Goal: Transaction & Acquisition: Purchase product/service

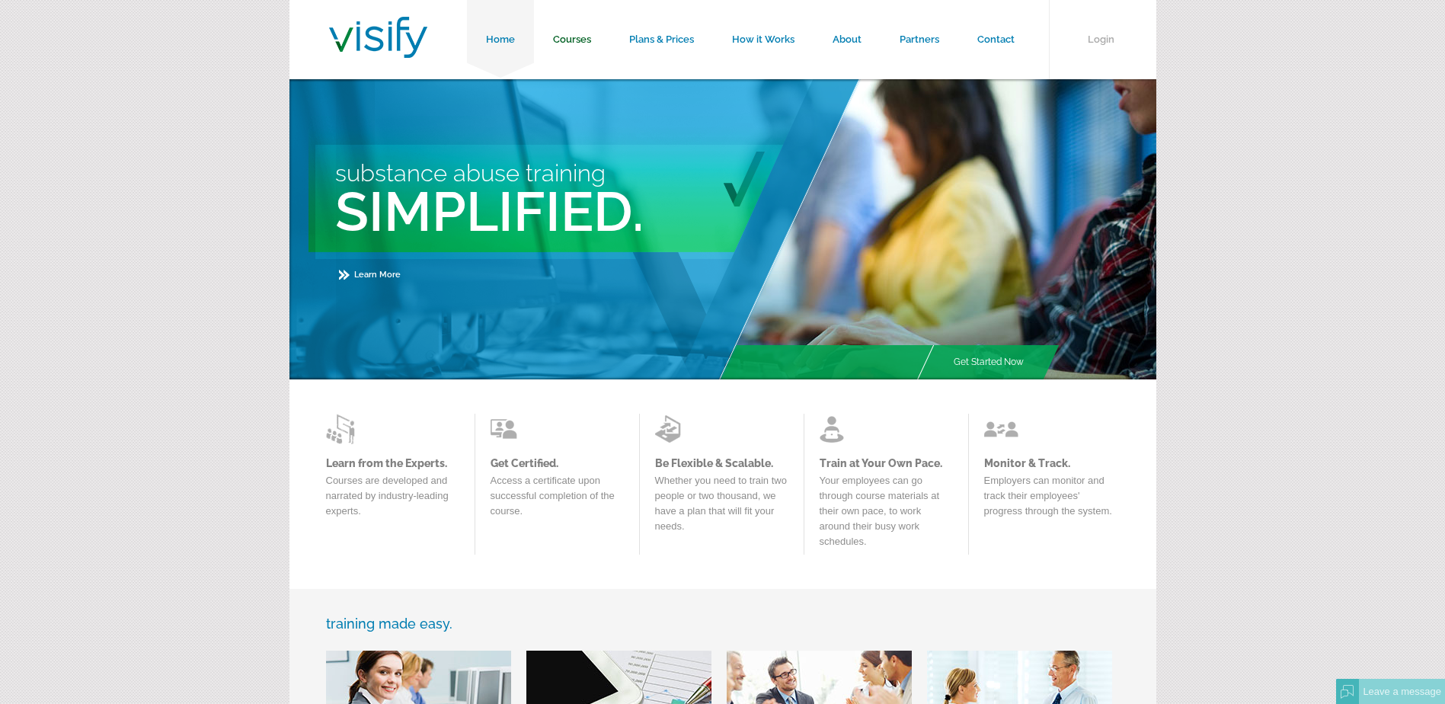
click at [555, 40] on link "Courses" at bounding box center [572, 39] width 76 height 79
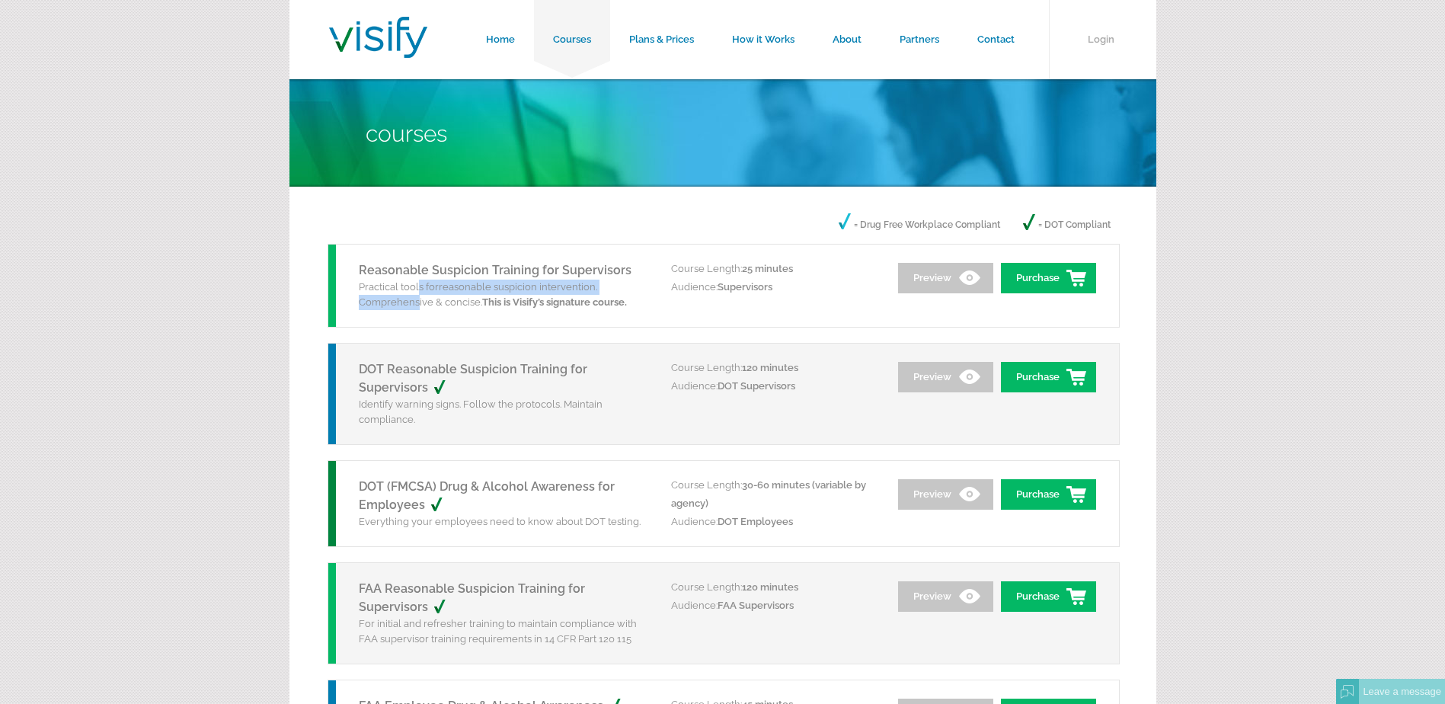
drag, startPoint x: 420, startPoint y: 288, endPoint x: 416, endPoint y: 306, distance: 17.9
click at [416, 306] on p "Practical tools for reasonable suspicion intervention. Comprehensive & concise.…" at bounding box center [504, 295] width 290 height 30
click at [416, 306] on span "reasonable suspicion intervention. Comprehensive & concise. This is Visify’s si…" at bounding box center [493, 294] width 268 height 27
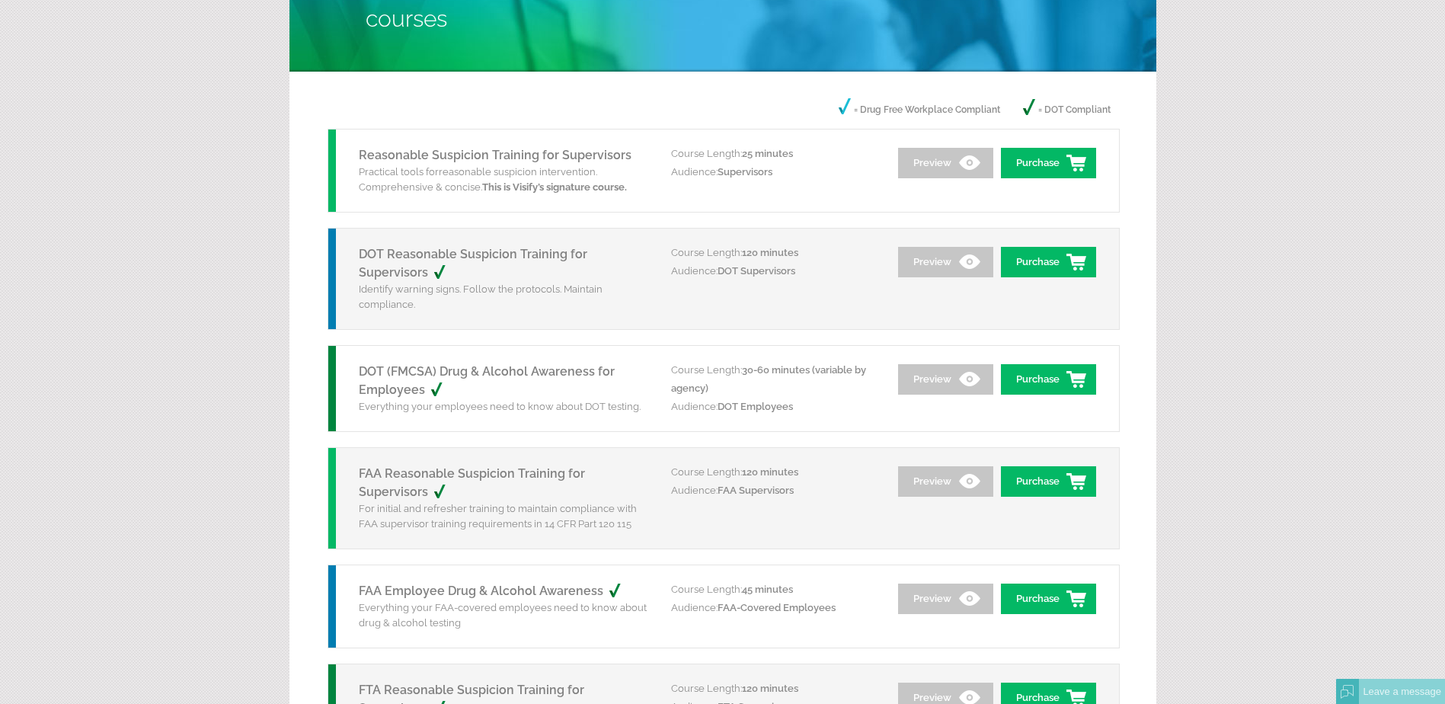
scroll to position [152, 0]
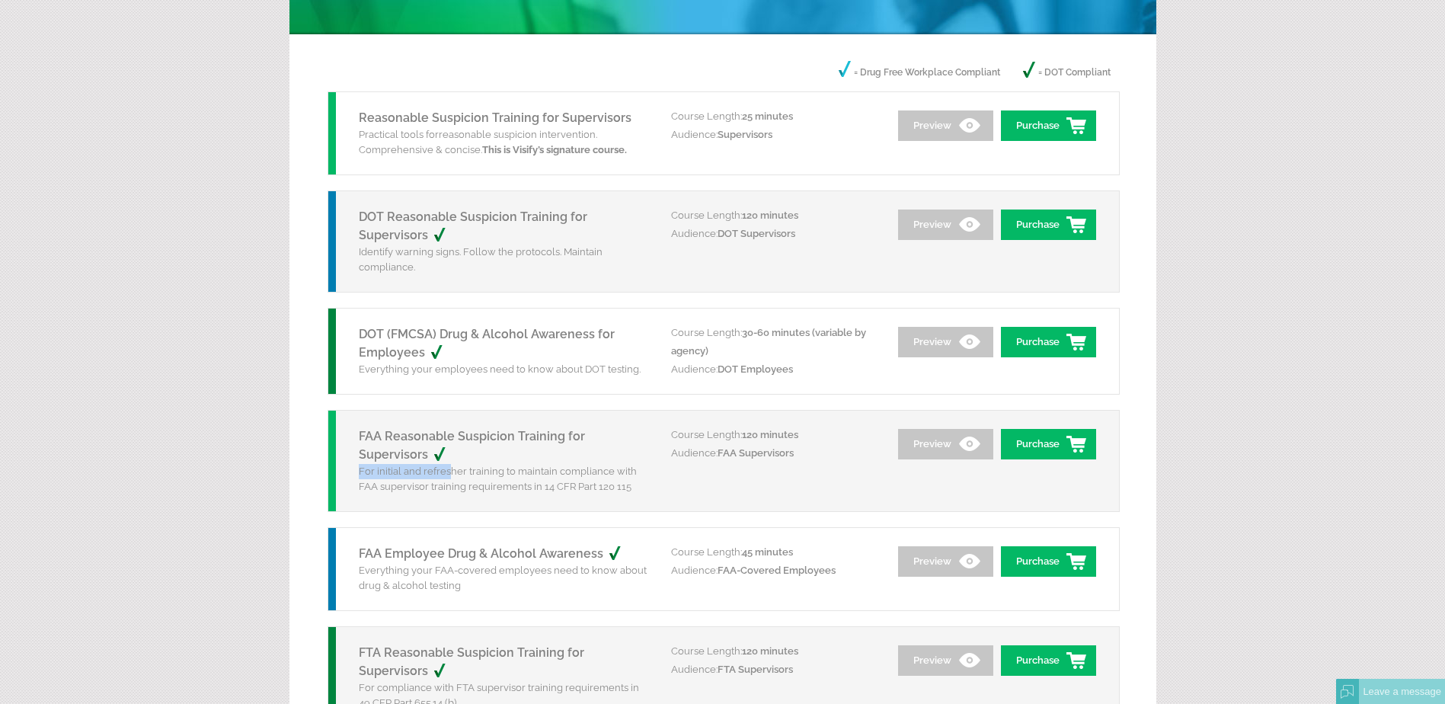
drag, startPoint x: 448, startPoint y: 463, endPoint x: 448, endPoint y: 472, distance: 9.1
click at [448, 472] on div "FAA Reasonable Suspicion Training for Supervisors For initial and refresher tra…" at bounding box center [499, 461] width 343 height 101
click at [1065, 437] on link "Purchase" at bounding box center [1048, 444] width 95 height 30
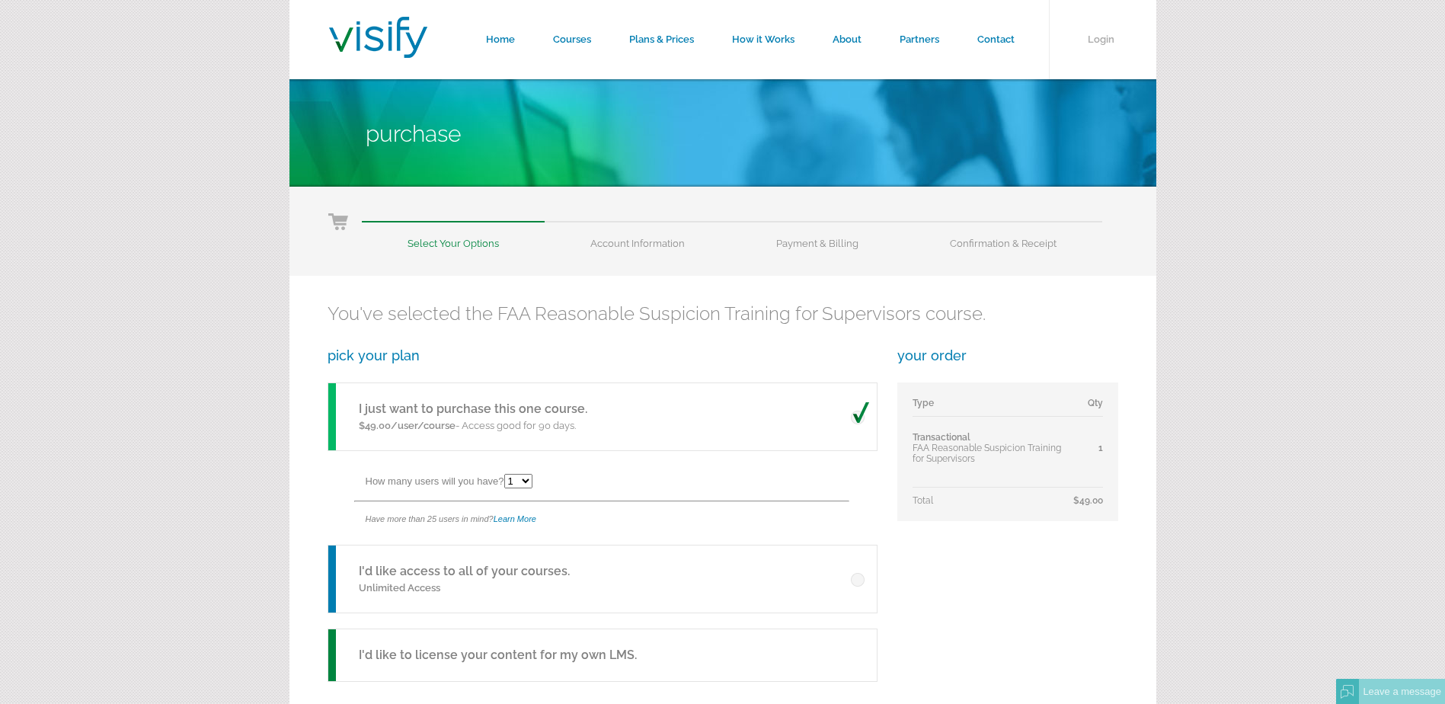
click at [524, 488] on select "1 2 3 4 5 6 7 8 9 10 11 12 13 14 15 16 17 18 19 20 21 22 23 24 25" at bounding box center [518, 481] width 28 height 14
click at [507, 474] on select "1 2 3 4 5 6 7 8 9 10 11 12 13 14 15 16 17 18 19 20 21 22 23 24 25" at bounding box center [518, 481] width 28 height 14
drag, startPoint x: 502, startPoint y: 423, endPoint x: 543, endPoint y: 421, distance: 40.5
click at [543, 421] on p "$49.00/user/course - Access good for 90 days." at bounding box center [473, 425] width 229 height 15
click at [579, 495] on div "How many users will you have? 1 2 3 4 5 6 7 8 9 10 11 12 13 14 15 16 17 18 19 2…" at bounding box center [621, 483] width 511 height 34
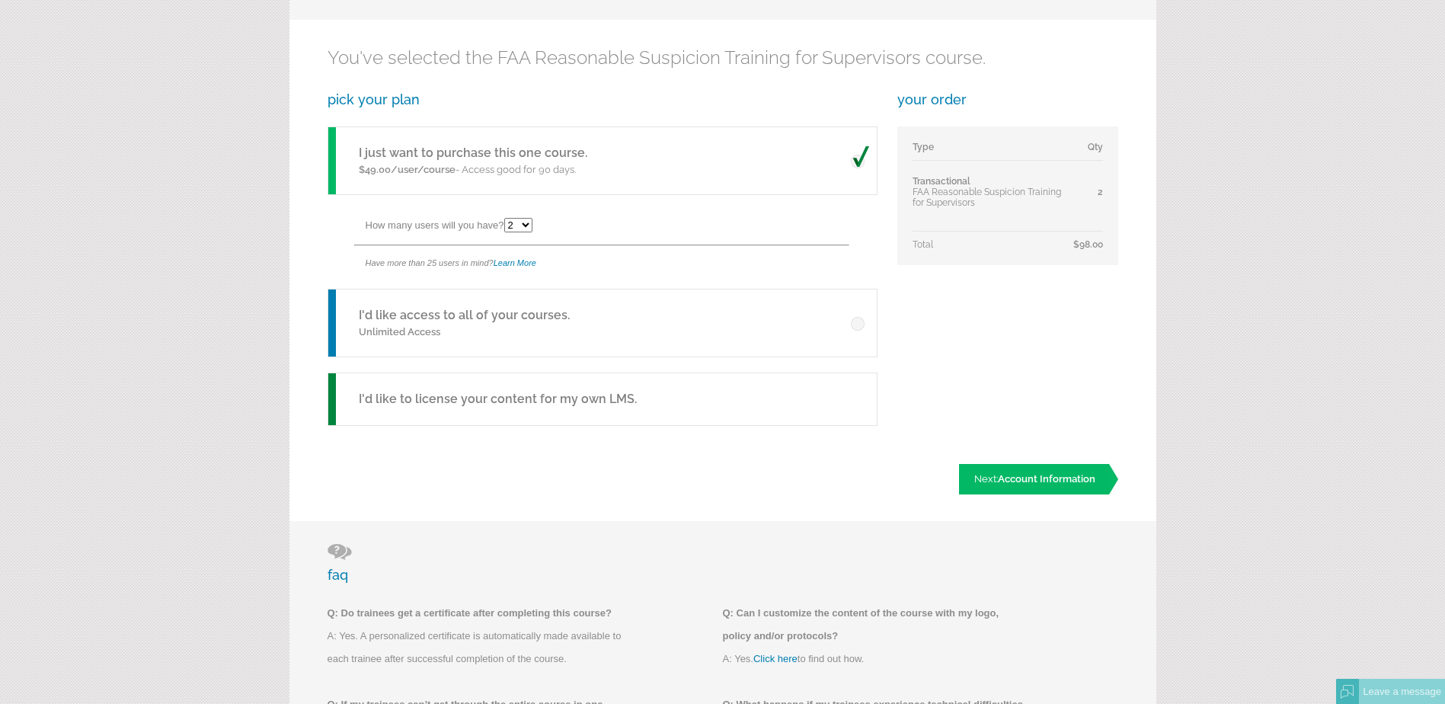
scroll to position [229, 0]
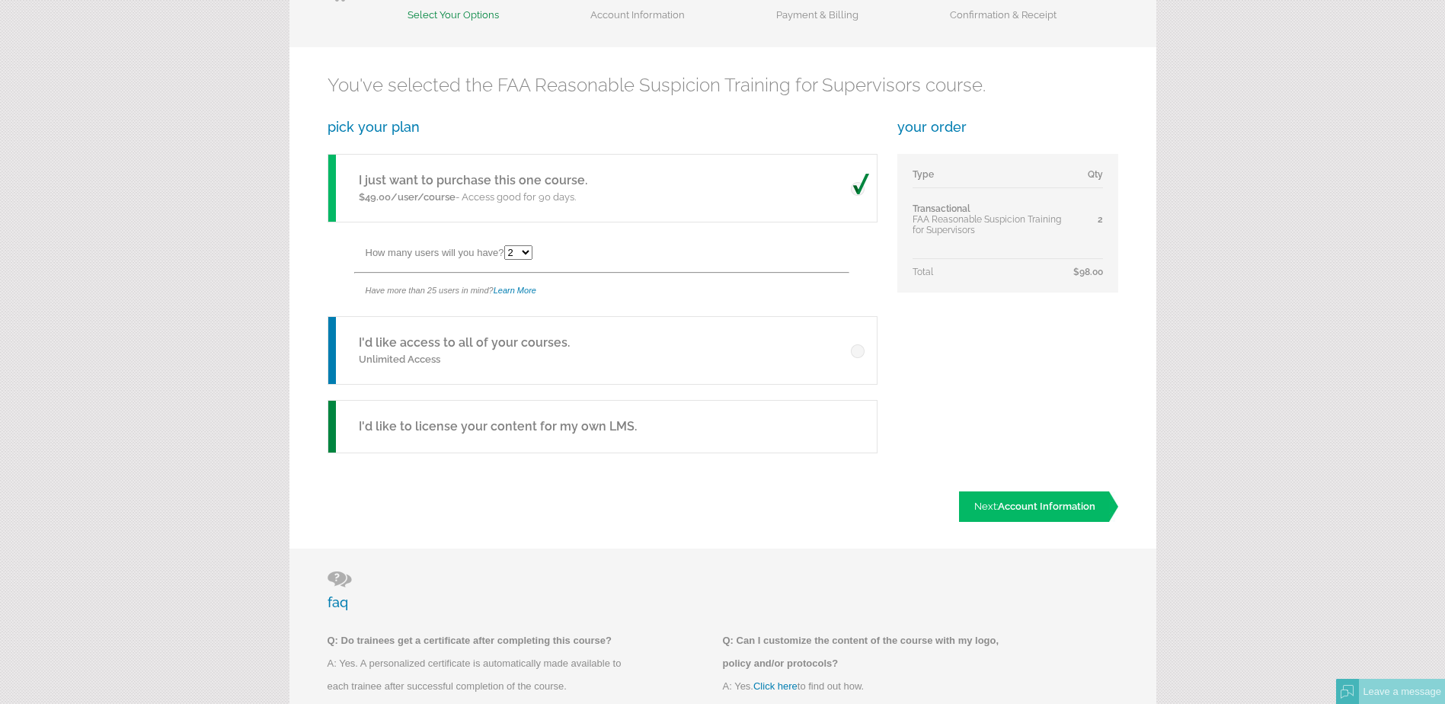
click at [475, 344] on link "I'd like access to all of your courses." at bounding box center [464, 342] width 211 height 14
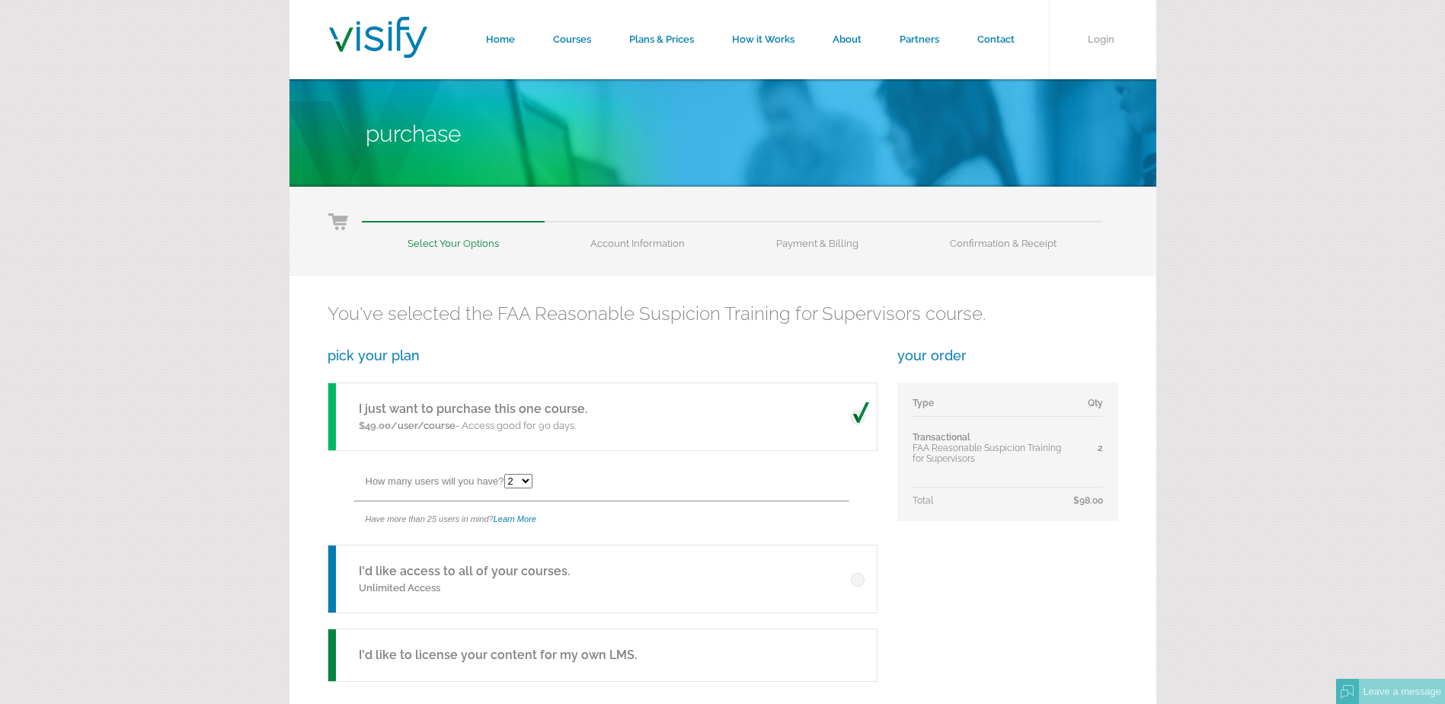
click at [497, 570] on link "I'd like access to all of your courses." at bounding box center [464, 571] width 211 height 14
click at [522, 478] on select "1 2 3 4 5 6 7 8 9 10 11 12 13 14 15 16 17 18 19 20 21 22 23 24 25" at bounding box center [518, 481] width 28 height 14
select select "1"
click at [507, 474] on select "1 2 3 4 5 6 7 8 9 10 11 12 13 14 15 16 17 18 19 20 21 22 23 24 25" at bounding box center [518, 481] width 28 height 14
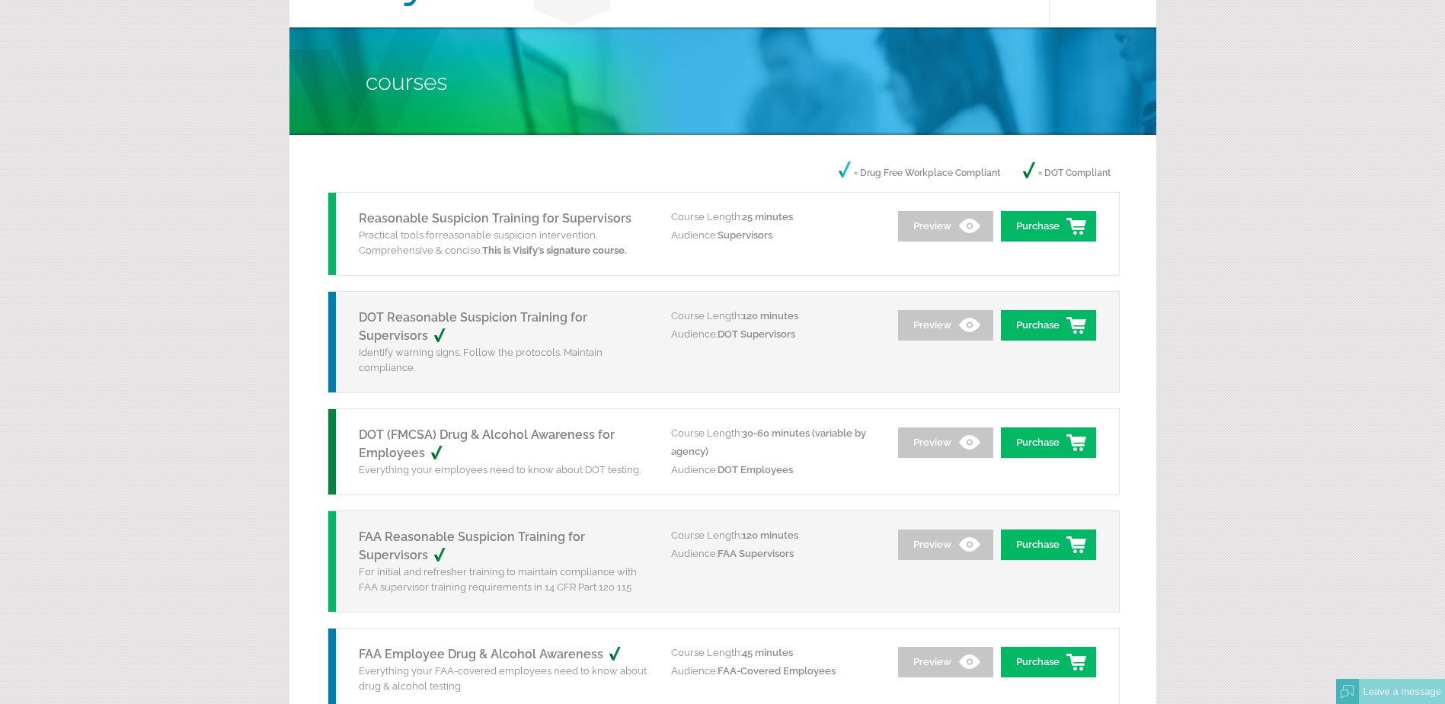
scroll to position [76, 0]
